Goal: Information Seeking & Learning: Check status

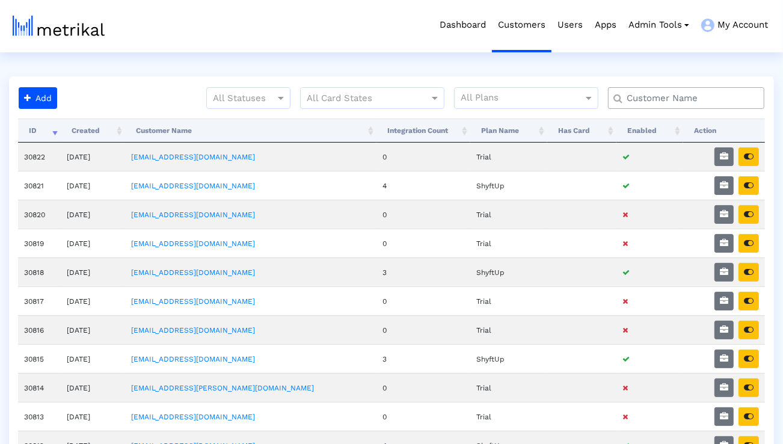
click at [635, 102] on input "text" at bounding box center [688, 98] width 141 height 13
type input "smartsheet"
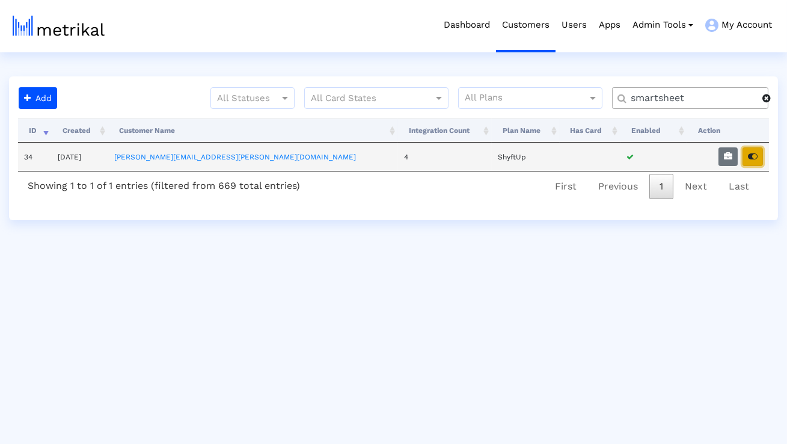
click at [745, 161] on button "button" at bounding box center [753, 156] width 20 height 19
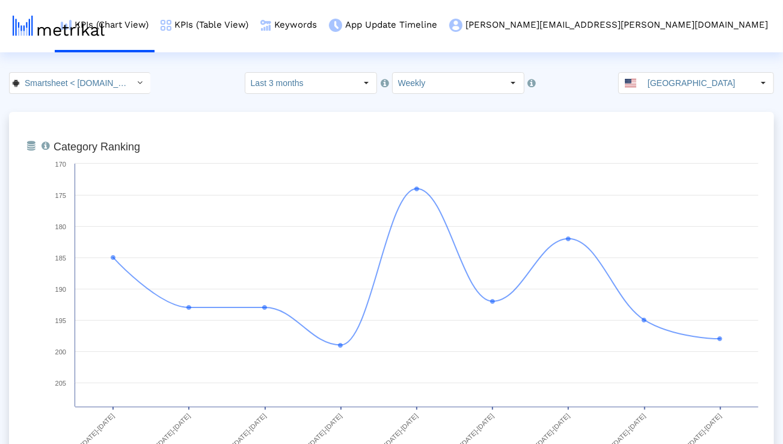
click at [114, 87] on input "Smartsheet < [DOMAIN_NAME] >" at bounding box center [73, 83] width 108 height 20
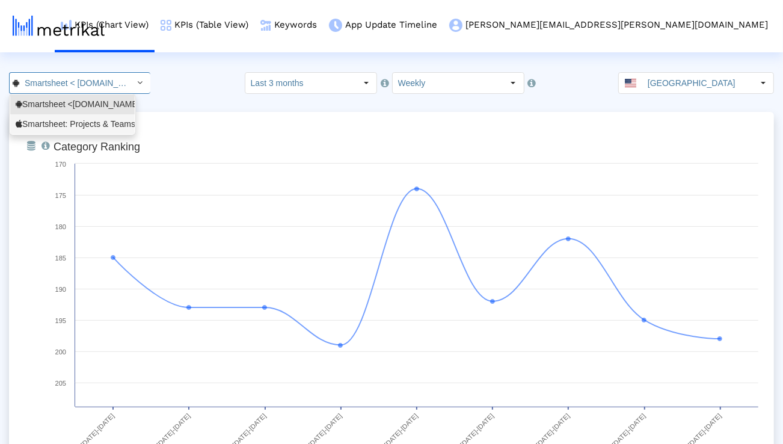
click at [97, 127] on div "Smartsheet: Projects & Teams <568421135>" at bounding box center [73, 123] width 114 height 11
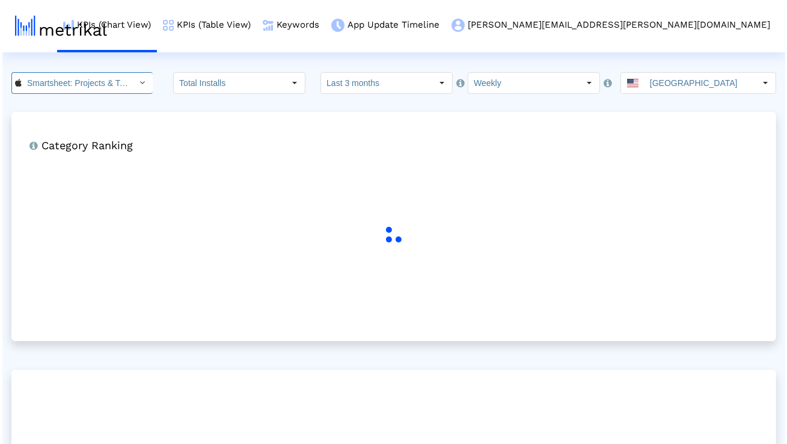
scroll to position [0, 84]
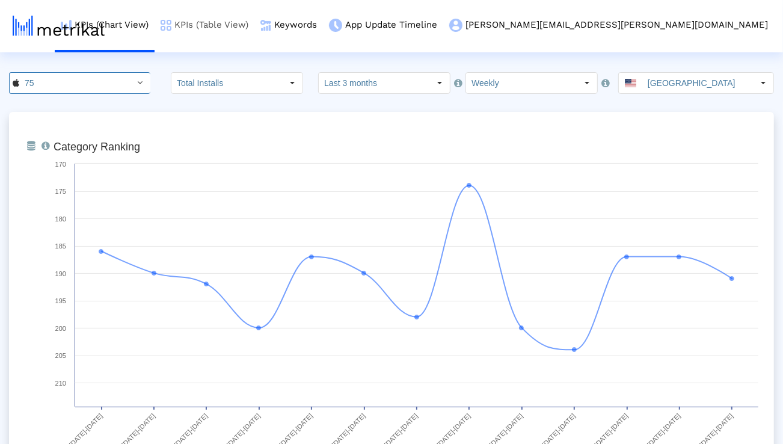
click at [254, 28] on link "KPIs (Table View)" at bounding box center [205, 25] width 100 height 50
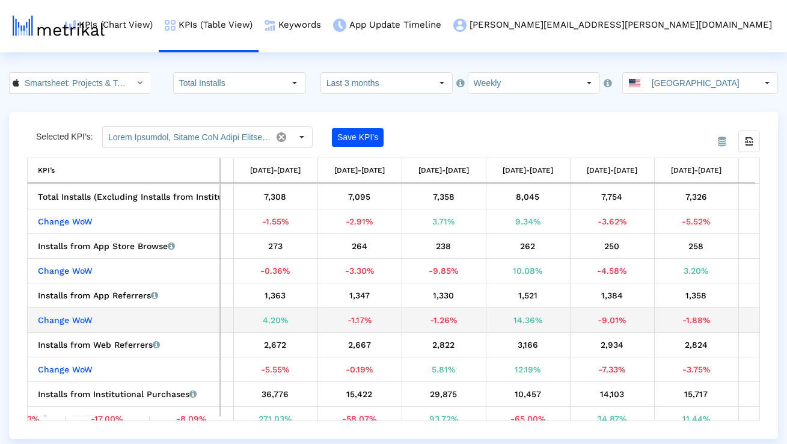
scroll to position [0, 559]
